Goal: Navigation & Orientation: Find specific page/section

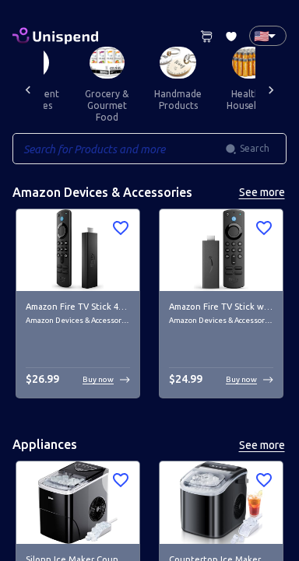
scroll to position [0, 1017]
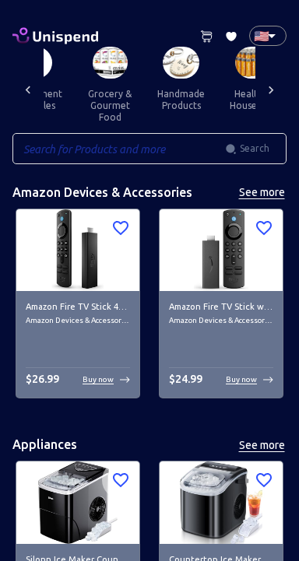
click at [101, 89] on button "grocery & gourmet food" at bounding box center [110, 106] width 70 height 54
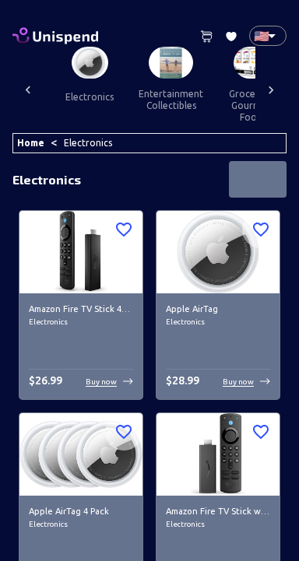
click at [157, 79] on button "entertainment collectibles" at bounding box center [171, 100] width 90 height 42
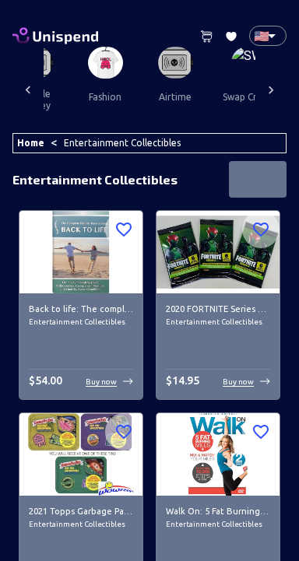
scroll to position [0, 2087]
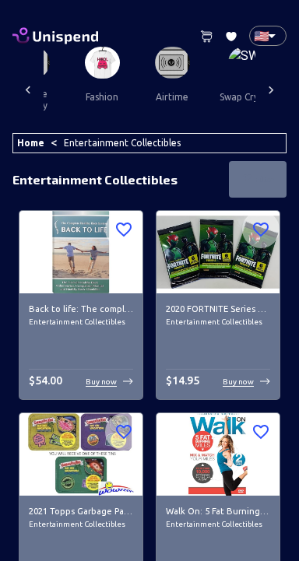
click at [241, 80] on button "swap crypto" at bounding box center [246, 97] width 79 height 37
